Goal: Ask a question

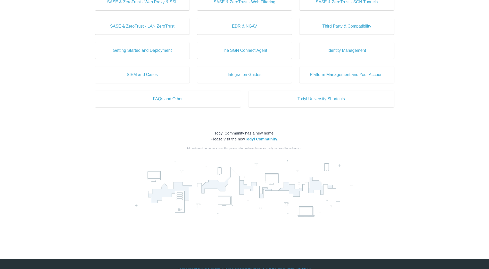
scroll to position [211, 0]
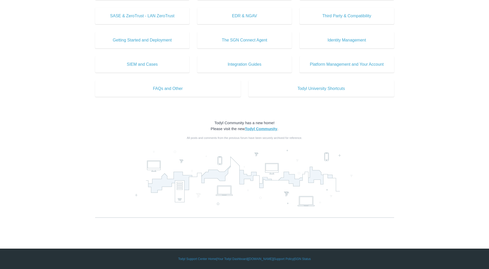
click at [261, 128] on strong "Todyl Community" at bounding box center [261, 129] width 32 height 4
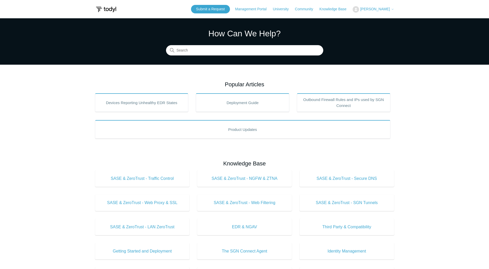
click at [391, 8] on icon at bounding box center [392, 9] width 3 height 3
click at [401, 18] on link "My Support Requests" at bounding box center [378, 20] width 50 height 9
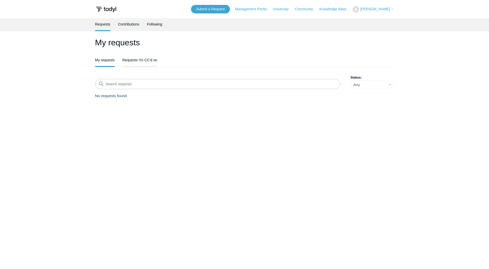
click at [144, 59] on link "Requests I'm CC'd on" at bounding box center [139, 59] width 35 height 11
click at [102, 62] on link "My requests" at bounding box center [105, 60] width 20 height 12
click at [230, 8] on link "Submit a Request" at bounding box center [210, 9] width 39 height 9
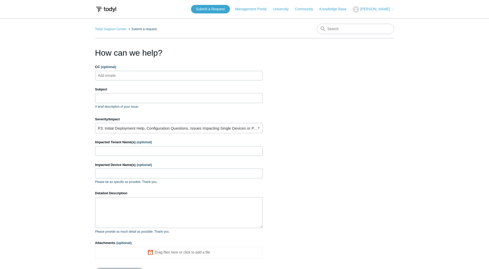
click at [130, 72] on ul "Add emails" at bounding box center [179, 76] width 168 height 10
type input "emandel@founderstech.com"
click at [138, 98] on input "Subject" at bounding box center [179, 98] width 168 height 10
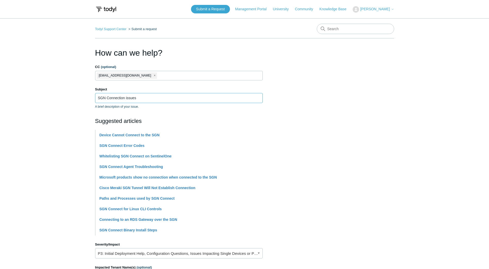
type input "SGN Connection issues"
click at [340, 146] on section "How can we help? CC (optional) emandel@founderstech.com Subject SGN Connection …" at bounding box center [244, 228] width 299 height 363
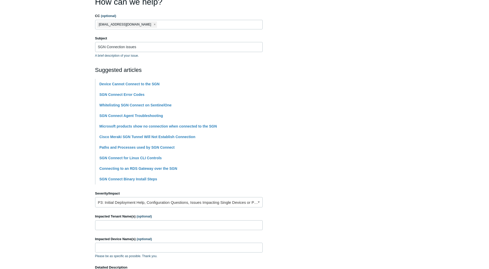
scroll to position [52, 0]
click at [233, 204] on link "P3: Initial Deployment Help, Configuration Questions, Issues Impacting Single D…" at bounding box center [179, 202] width 168 height 10
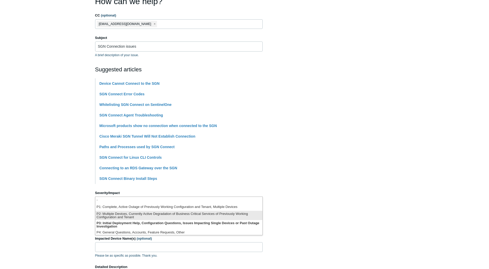
click at [247, 212] on li "P2: Multiple Devices, Currently Active Degradation of Business Critical Service…" at bounding box center [178, 215] width 167 height 9
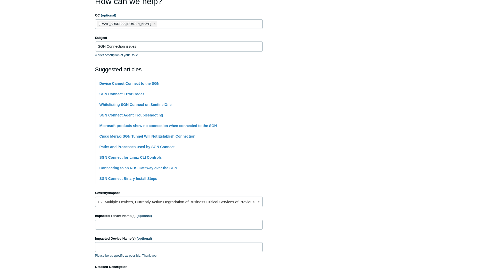
click at [347, 196] on section "How can we help? CC (optional) emandel@founderstech.com Subject SGN Connection …" at bounding box center [244, 176] width 299 height 363
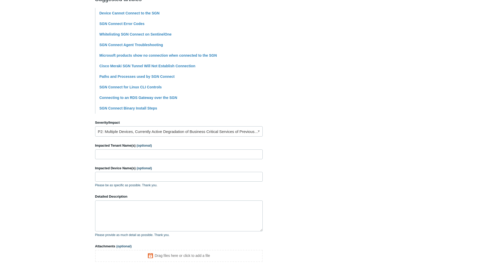
scroll to position [129, 0]
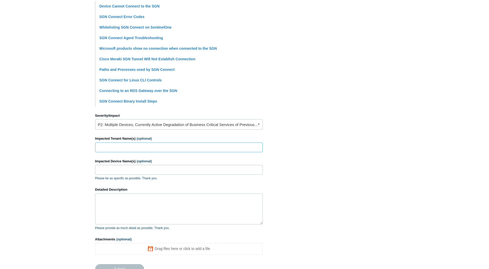
click at [206, 147] on input "Impacted Tenant Name(s) (optional)" at bounding box center [179, 148] width 168 height 10
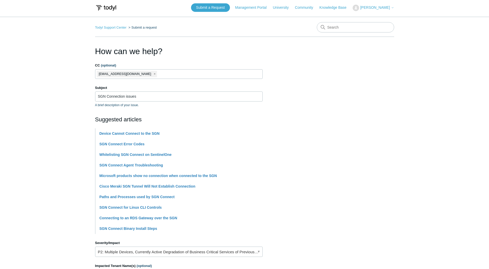
scroll to position [52, 0]
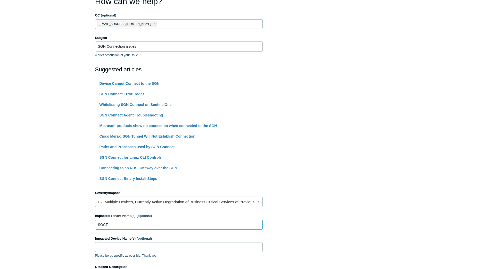
drag, startPoint x: 122, startPoint y: 224, endPoint x: 74, endPoint y: 227, distance: 48.3
click at [74, 227] on main "Todyl Support Center Submit a request How can we help? CC (optional) emandel@fo…" at bounding box center [244, 162] width 489 height 391
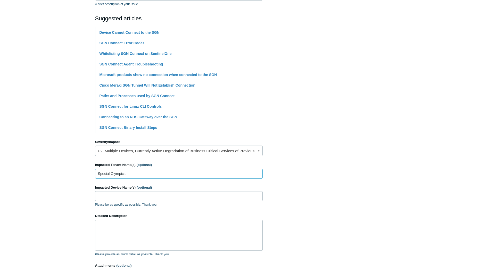
scroll to position [103, 0]
type input "Special Olympics"
click at [149, 195] on input "Impacted Device Name(s) (optional)" at bounding box center [179, 196] width 168 height 10
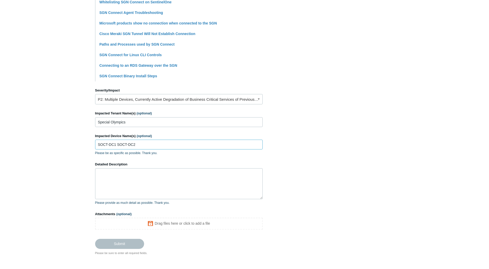
scroll to position [155, 0]
type input "SOCT-DC1 SOCT-DC2"
click at [160, 174] on textarea "Detailed Description" at bounding box center [179, 183] width 168 height 31
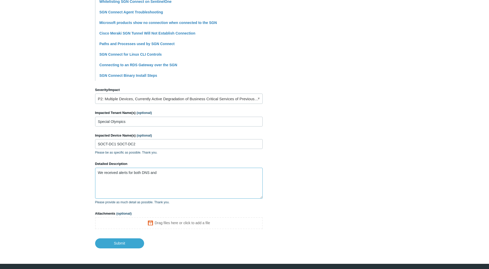
click at [105, 172] on textarea "We received alerts for both DNS and" at bounding box center [179, 183] width 168 height 31
click at [179, 173] on textarea "We email received alerts for both DNS and" at bounding box center [179, 183] width 168 height 31
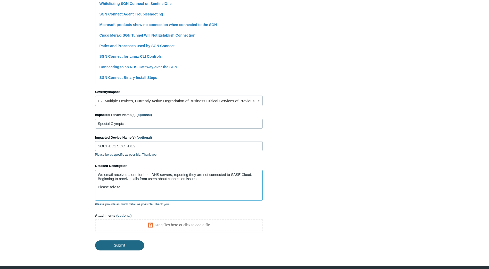
scroll to position [144, 0]
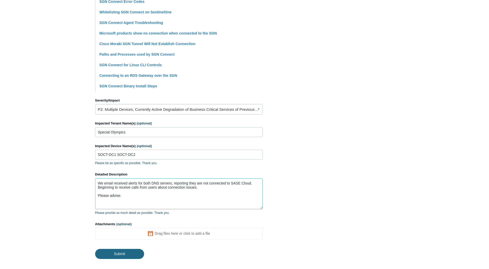
type textarea "We email received alerts for both DNS servers, reporting they are not connected…"
click at [122, 254] on input "Submit" at bounding box center [119, 254] width 49 height 10
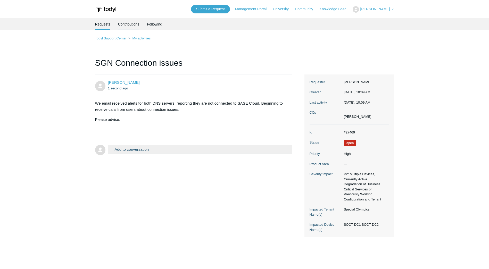
click at [134, 25] on link "Contributions" at bounding box center [128, 23] width 21 height 11
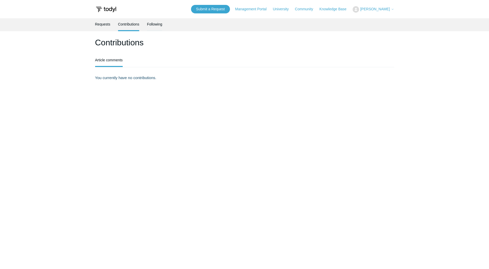
click at [152, 24] on link "Following" at bounding box center [154, 23] width 15 height 11
click at [101, 25] on link "Requests" at bounding box center [102, 23] width 15 height 11
click at [111, 59] on link "My requests" at bounding box center [105, 60] width 20 height 12
